Goal: Transaction & Acquisition: Purchase product/service

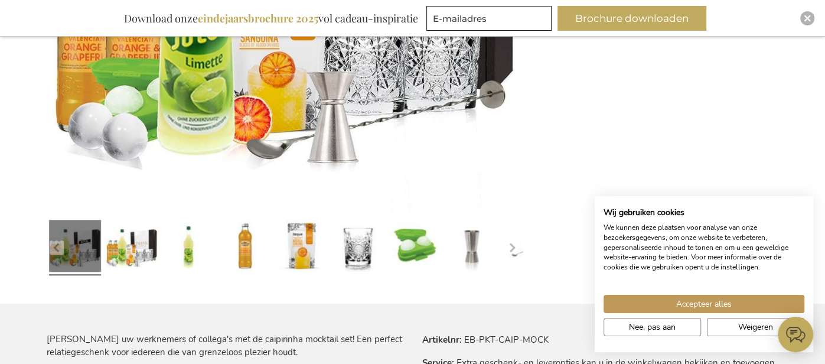
scroll to position [457, 0]
click at [514, 251] on button "button" at bounding box center [512, 248] width 14 height 14
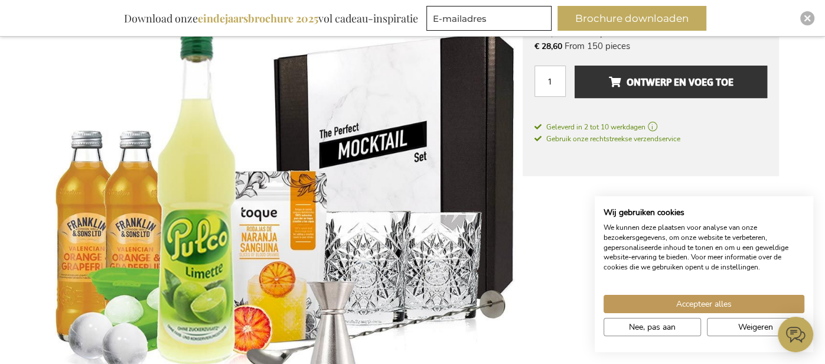
scroll to position [151, 0]
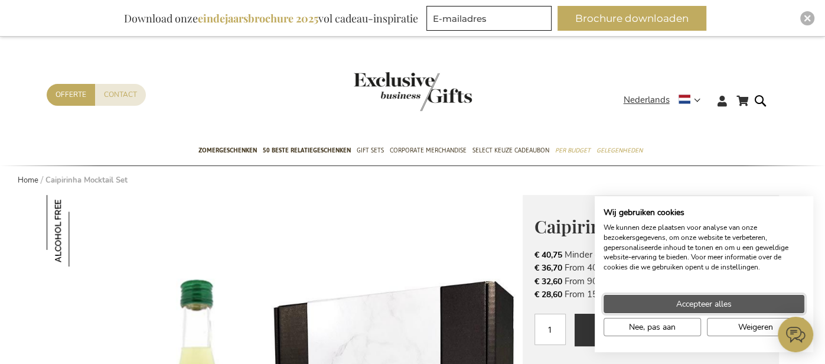
click at [702, 303] on span "Accepteer alles" at bounding box center [703, 304] width 55 height 12
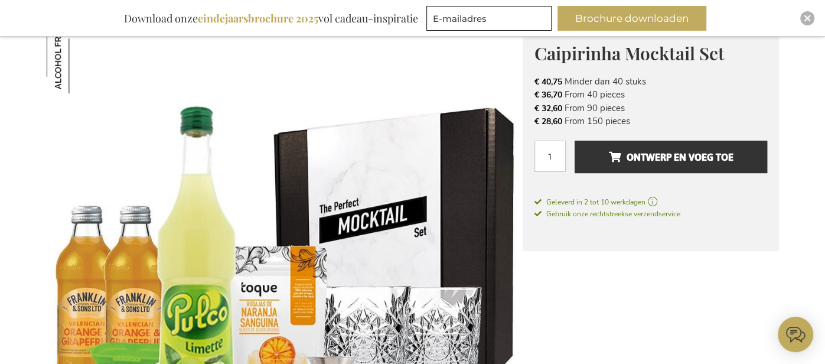
scroll to position [174, 0]
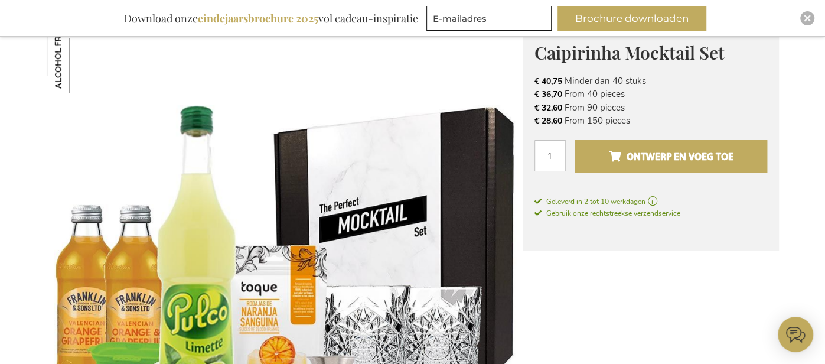
click at [666, 160] on span "Ontwerp en voeg toe" at bounding box center [670, 156] width 125 height 19
